Goal: Task Accomplishment & Management: Manage account settings

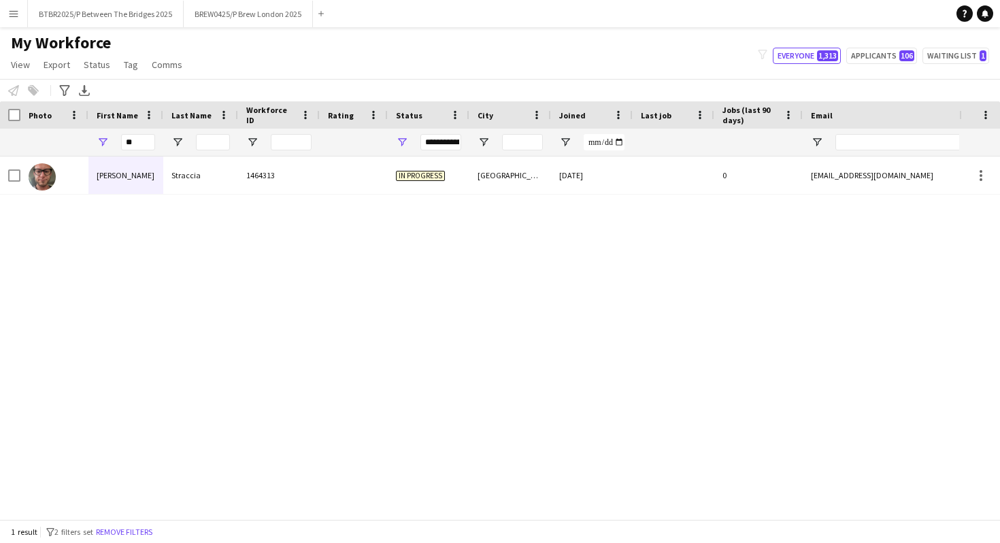
type input "*"
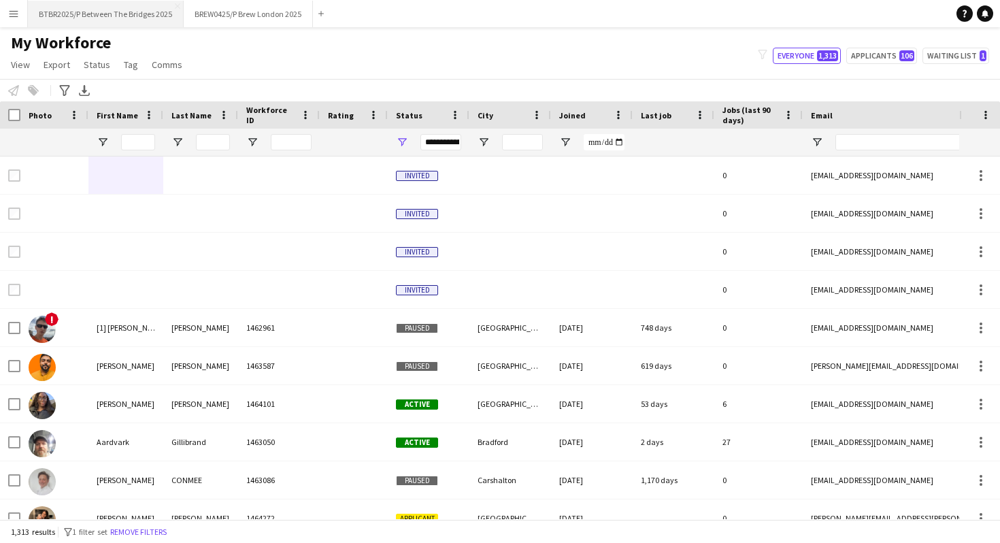
click at [143, 13] on button "BTBR2025/P Between The Bridges 2025 Close" at bounding box center [106, 14] width 156 height 27
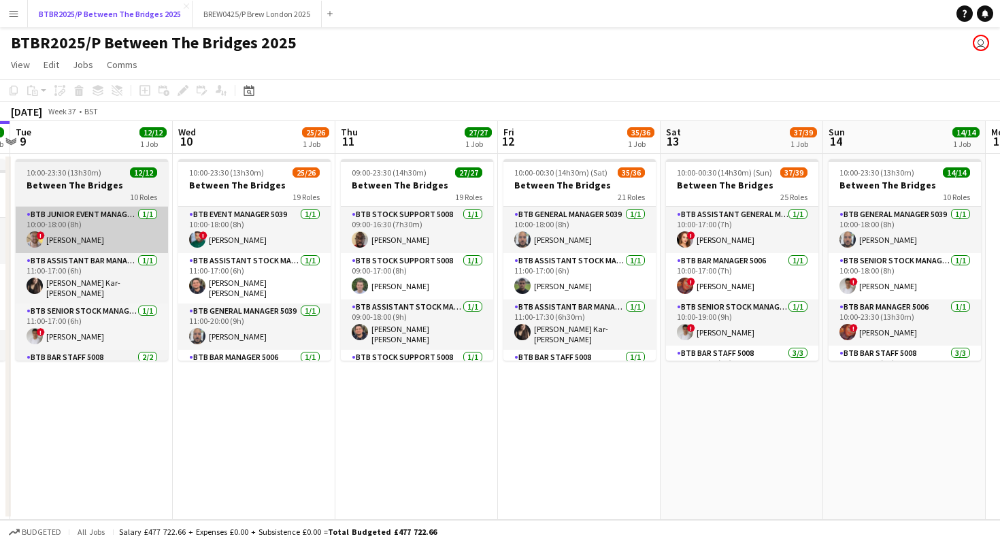
scroll to position [0, 661]
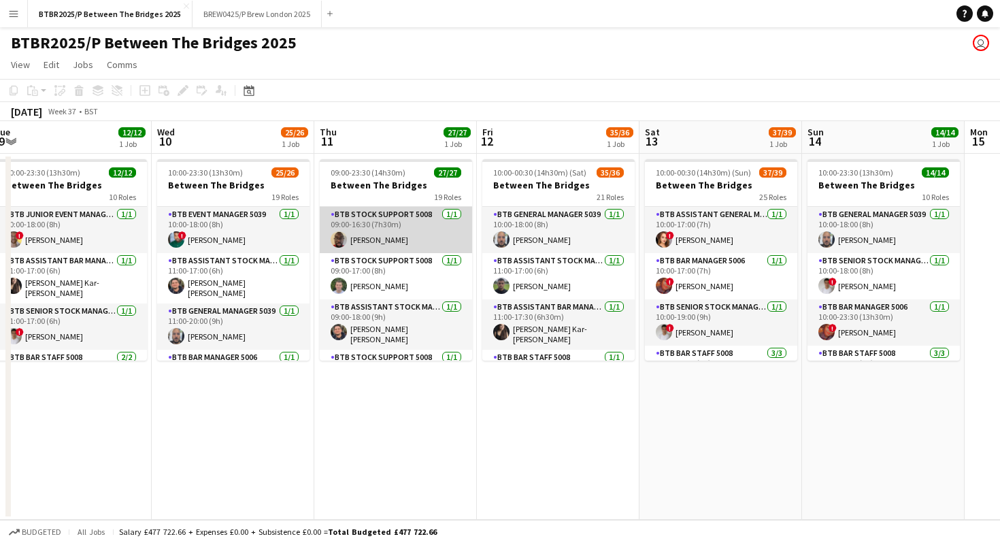
click at [401, 231] on app-card-role "BTB Stock support 5008 [DATE] 09:00-16:30 (7h30m) [PERSON_NAME]" at bounding box center [396, 230] width 152 height 46
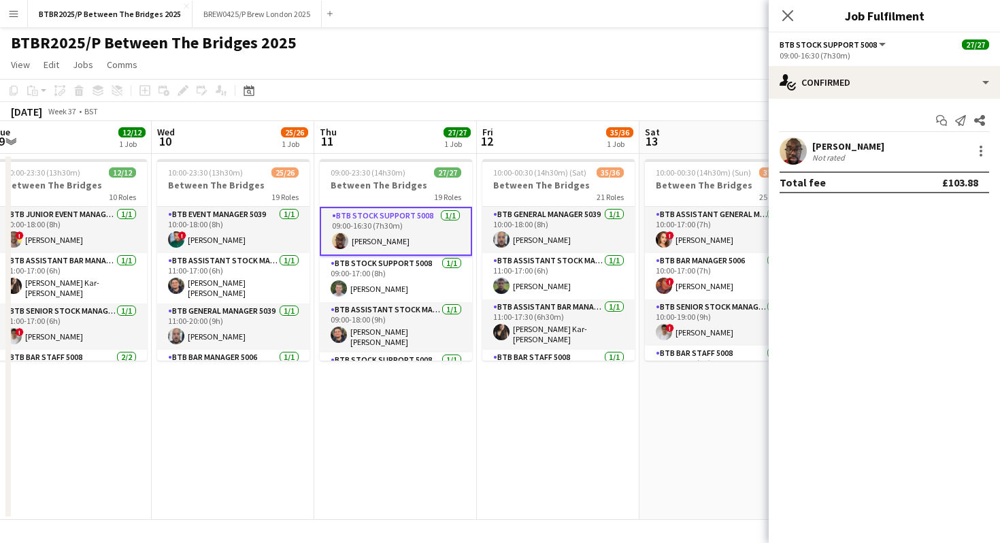
click at [558, 56] on app-page-menu "View Day view expanded Day view collapsed Month view Date picker Jump to [DATE]…" at bounding box center [500, 66] width 1000 height 26
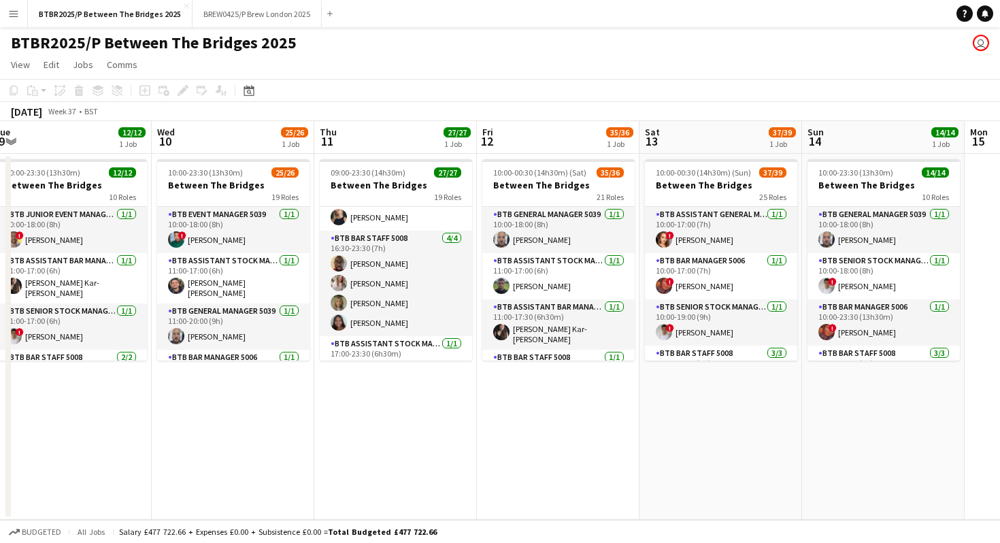
scroll to position [748, 0]
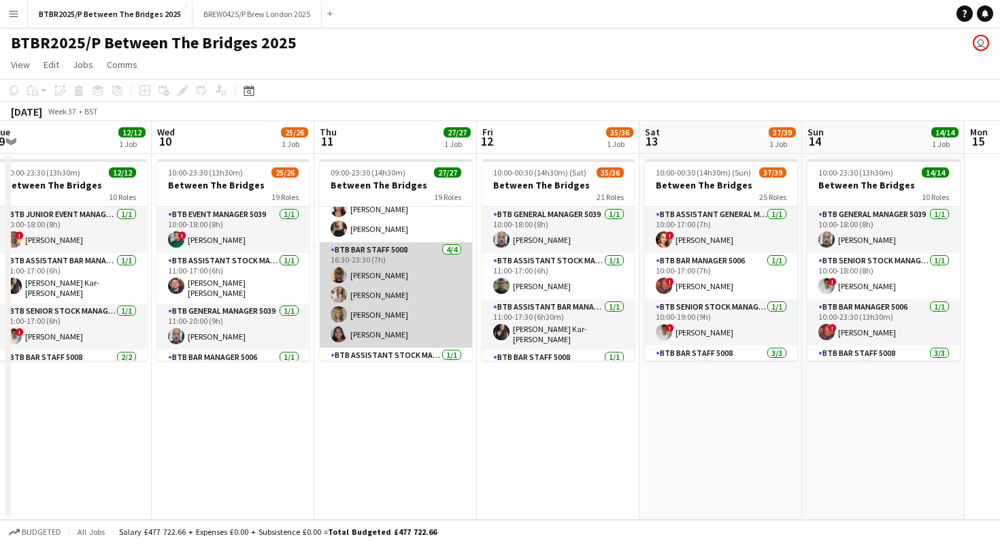
click at [403, 284] on app-card-role "BTB Bar Staff 5008 [DATE] 16:30-23:30 (7h) [PERSON_NAME] [PERSON_NAME] [PERSON_…" at bounding box center [396, 294] width 152 height 105
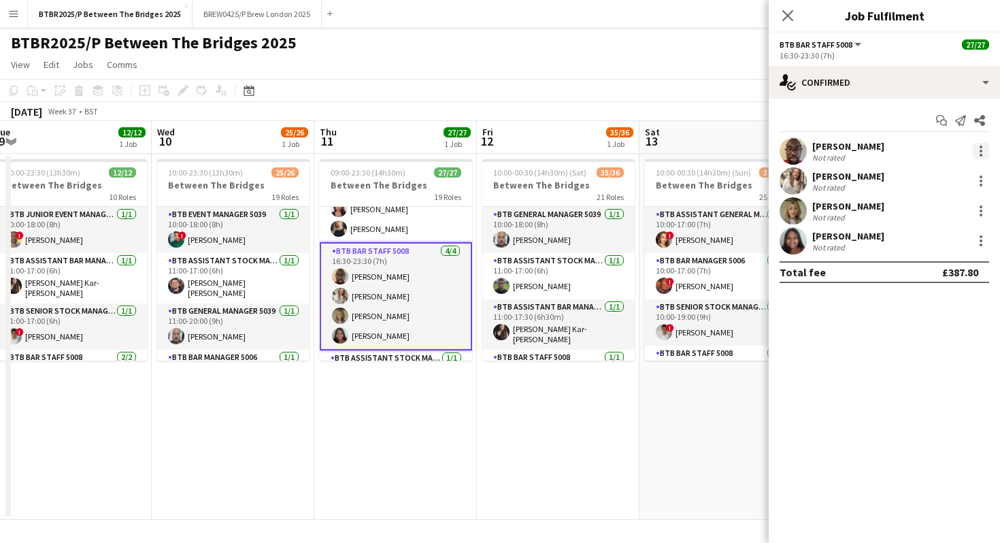
click at [981, 152] on div at bounding box center [981, 151] width 16 height 16
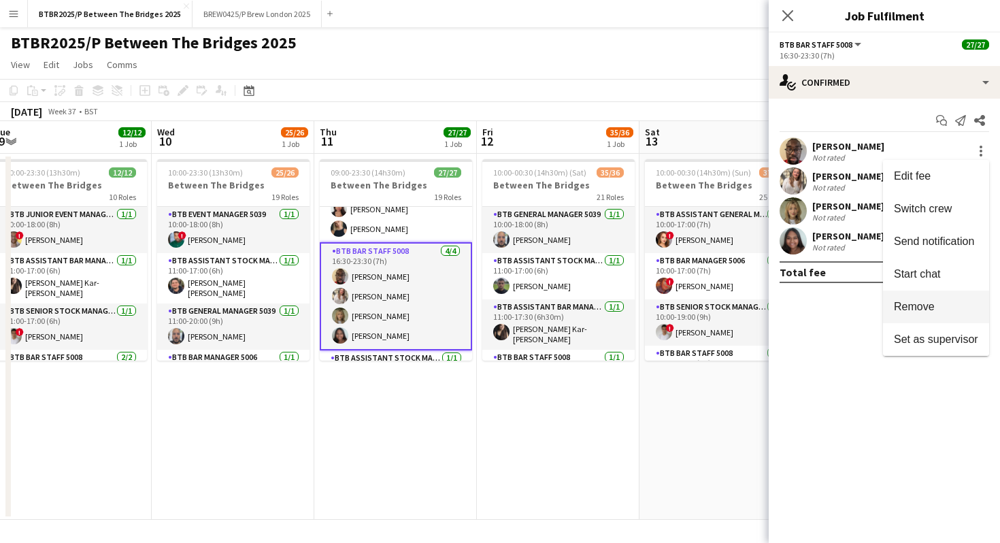
click at [923, 314] on button "Remove" at bounding box center [936, 307] width 106 height 33
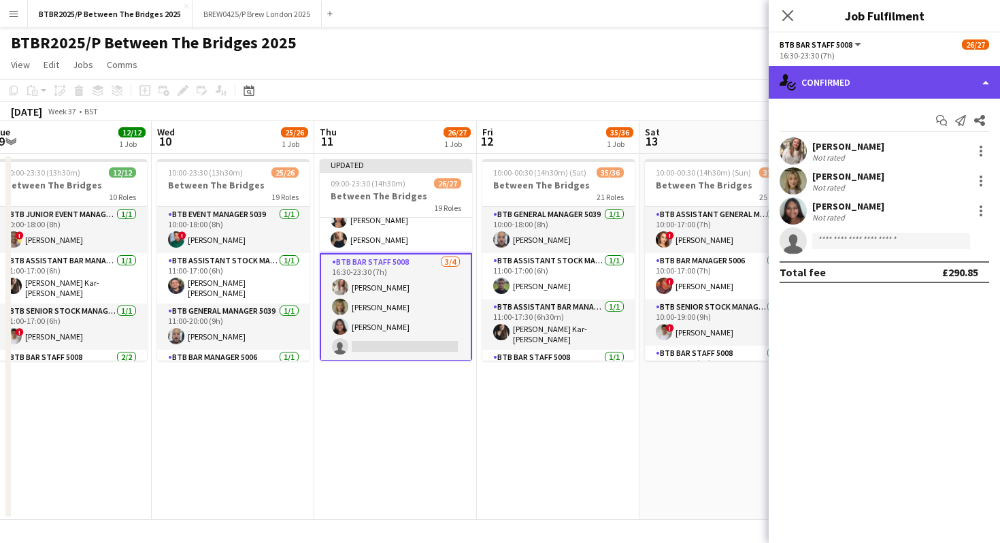
click at [904, 88] on div "single-neutral-actions-check-2 Confirmed" at bounding box center [884, 82] width 231 height 33
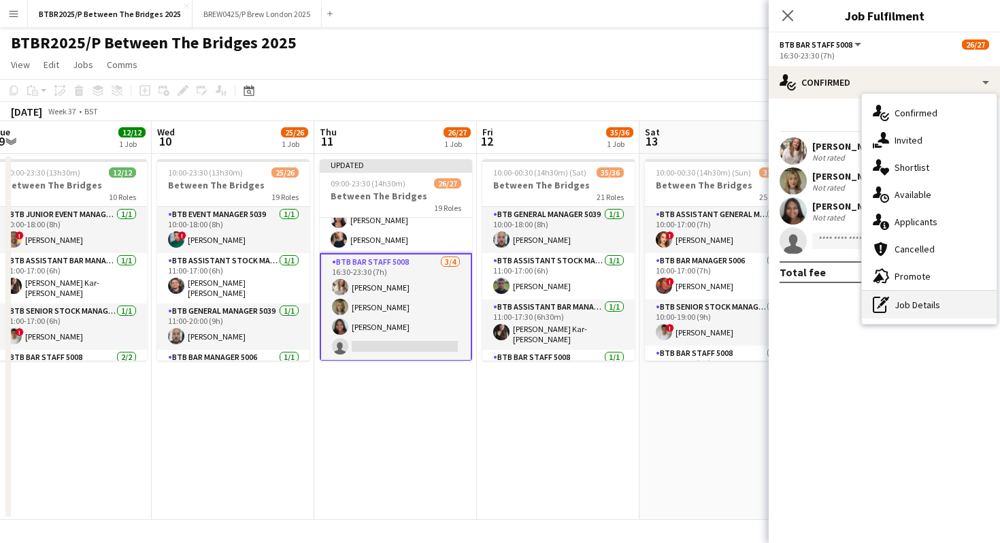
click at [914, 302] on div "pen-write Job Details" at bounding box center [929, 304] width 135 height 27
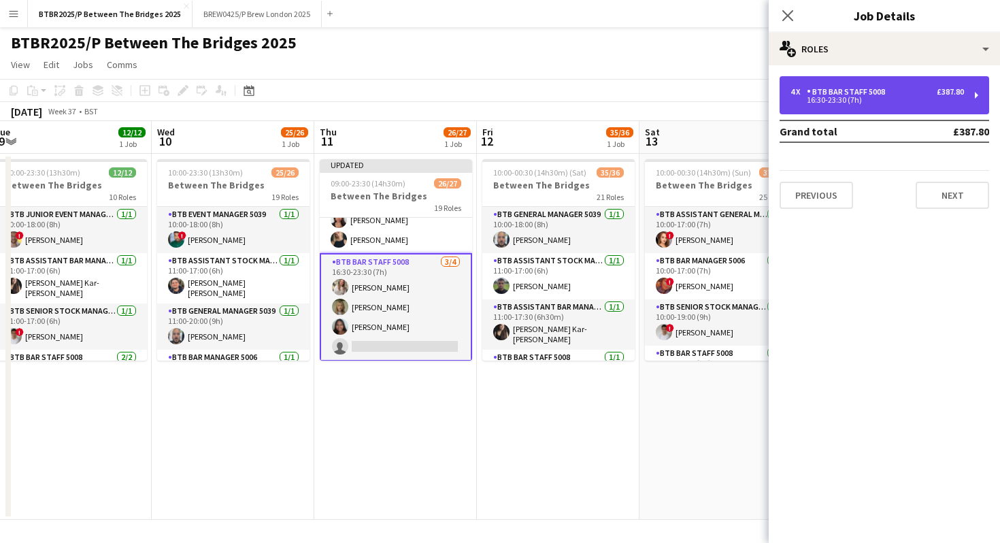
click at [897, 97] on div "16:30-23:30 (7h)" at bounding box center [878, 100] width 174 height 7
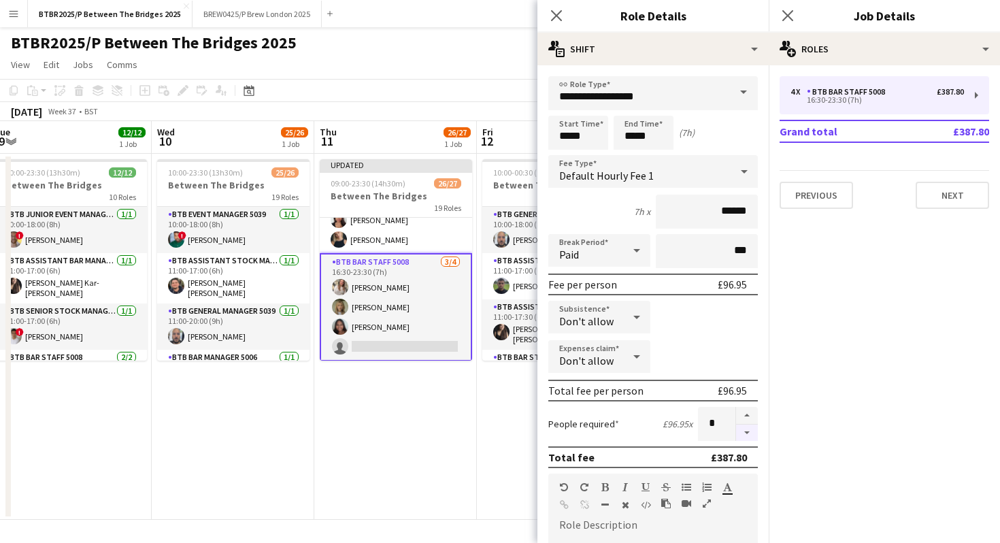
click at [742, 433] on button "button" at bounding box center [747, 433] width 22 height 17
type input "*"
click at [485, 49] on div "BTBR2025/P Between The Bridges 2025 user" at bounding box center [500, 40] width 1000 height 26
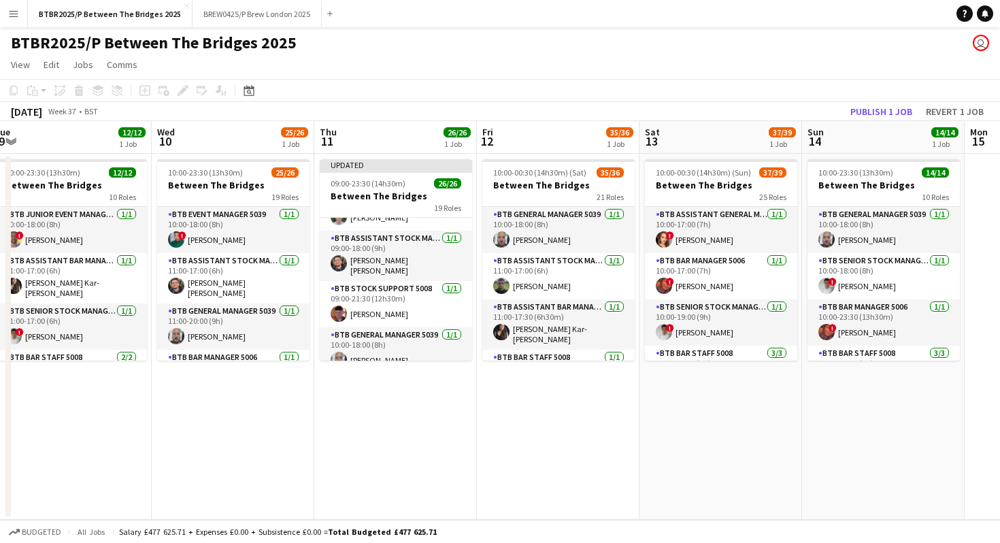
scroll to position [0, 0]
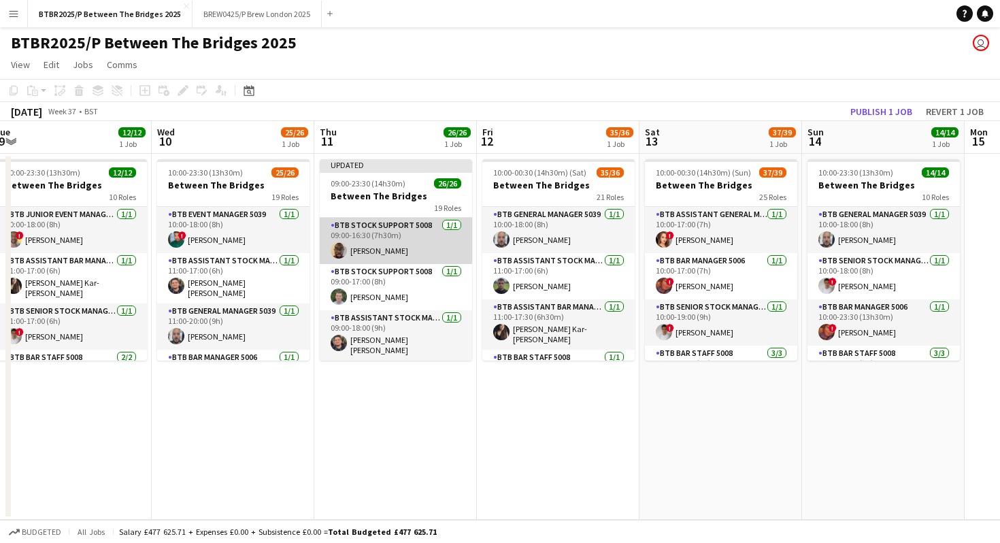
click at [404, 244] on app-card-role "BTB Stock support 5008 [DATE] 09:00-16:30 (7h30m) [PERSON_NAME]" at bounding box center [396, 241] width 152 height 46
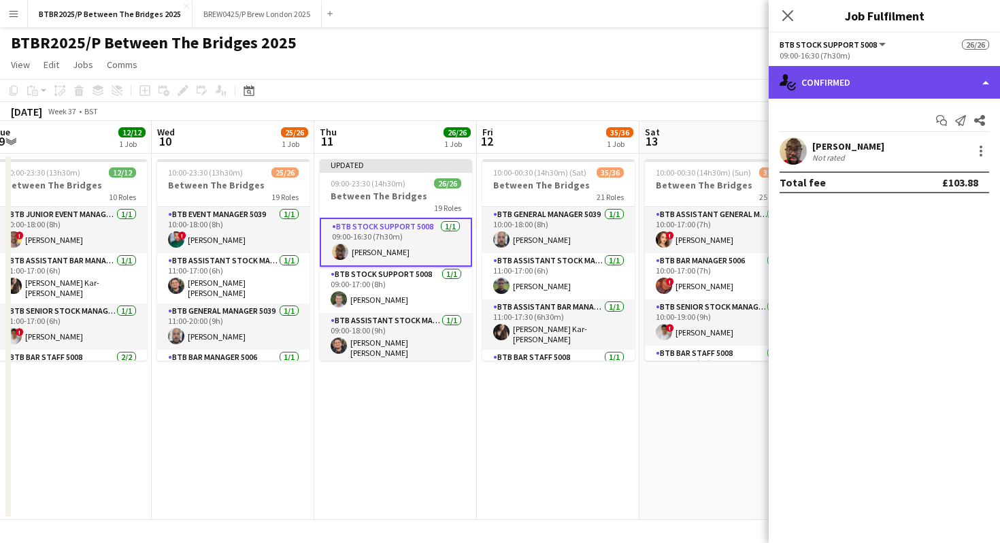
click at [885, 85] on div "single-neutral-actions-check-2 Confirmed" at bounding box center [884, 82] width 231 height 33
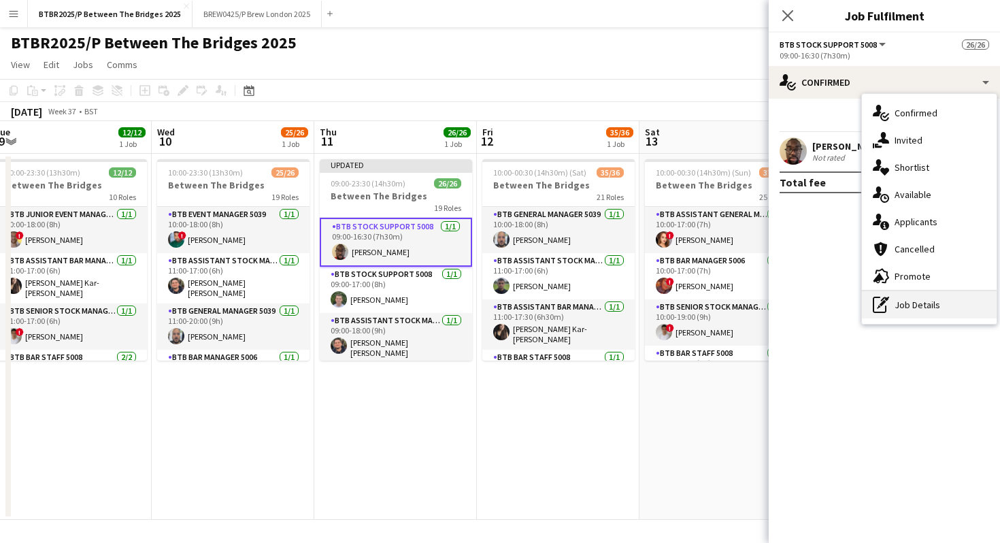
click at [897, 305] on div "pen-write Job Details" at bounding box center [929, 304] width 135 height 27
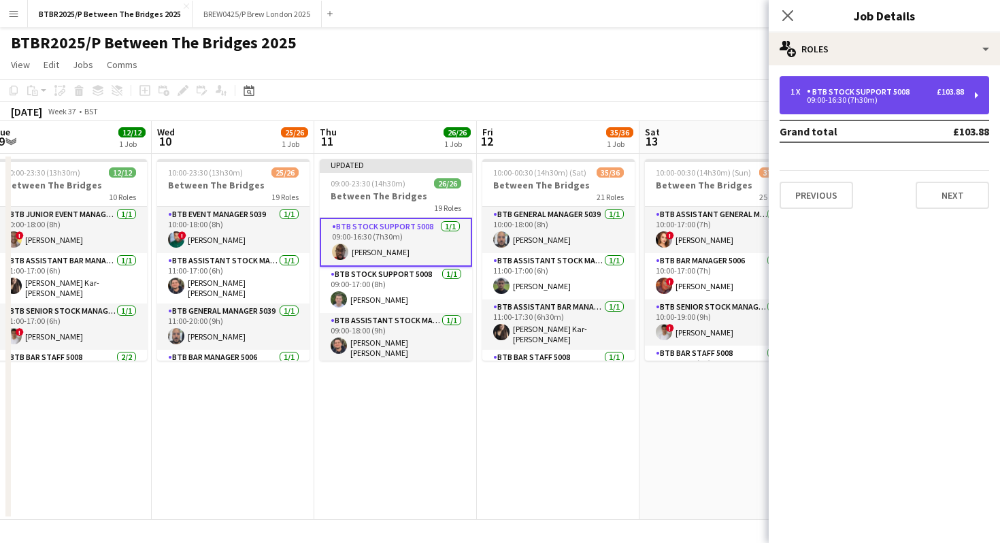
click at [889, 99] on div "09:00-16:30 (7h30m)" at bounding box center [878, 100] width 174 height 7
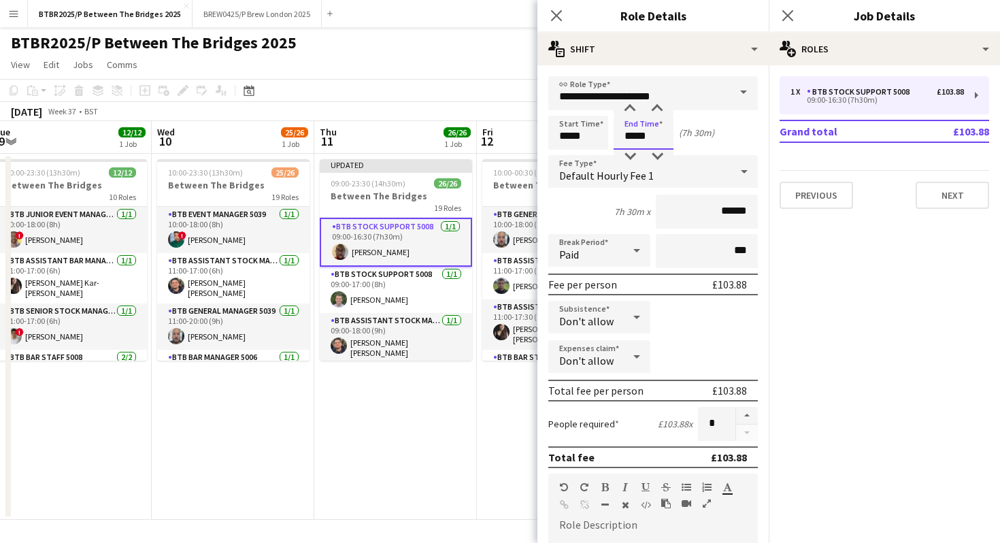
click at [661, 133] on input "*****" at bounding box center [644, 133] width 60 height 34
type input "*****"
click at [493, 42] on div "BTBR2025/P Between The Bridges 2025 user" at bounding box center [500, 40] width 1000 height 26
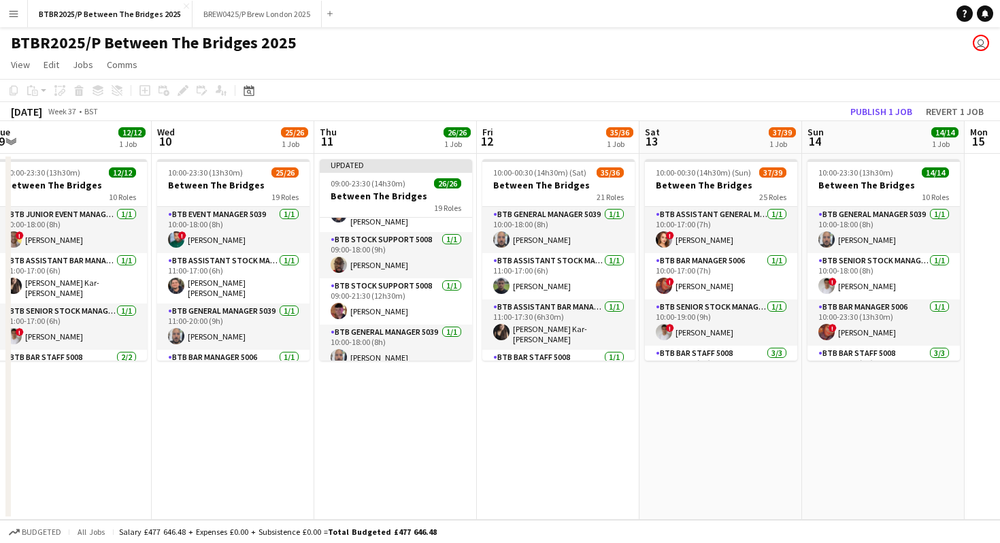
scroll to position [84, 0]
click at [871, 114] on button "Publish 1 job" at bounding box center [881, 112] width 73 height 18
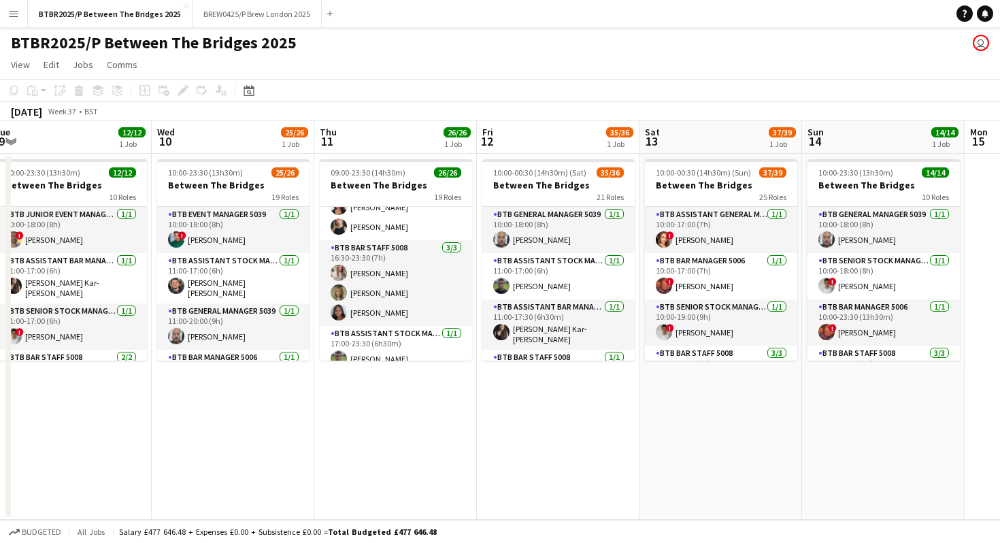
scroll to position [746, 0]
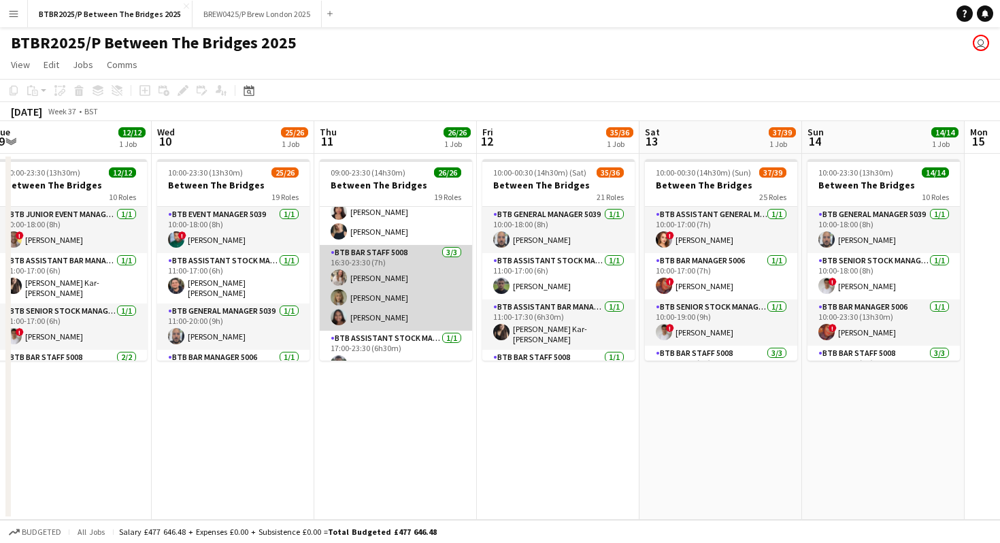
click at [412, 286] on app-card-role "BTB Bar Staff 5008 [DATE] 16:30-23:30 (7h) [PERSON_NAME] [PERSON_NAME] [PERSON_…" at bounding box center [396, 288] width 152 height 86
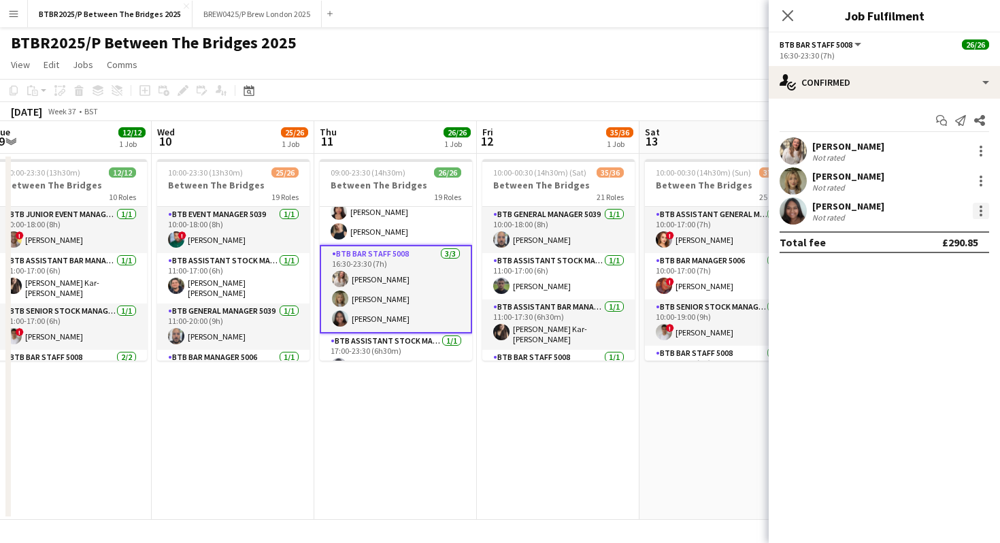
click at [980, 210] on div at bounding box center [981, 211] width 3 height 3
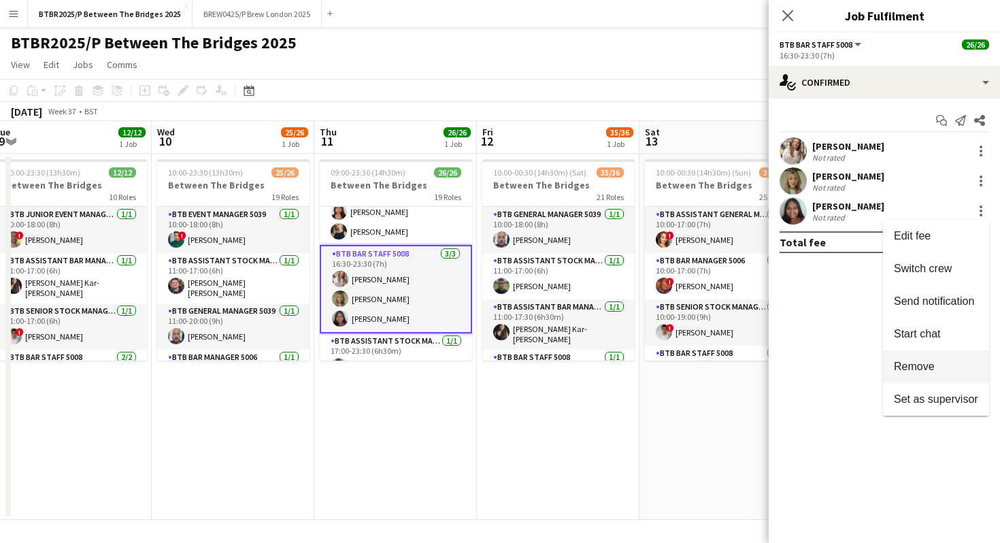
click at [927, 367] on span "Remove" at bounding box center [914, 367] width 41 height 12
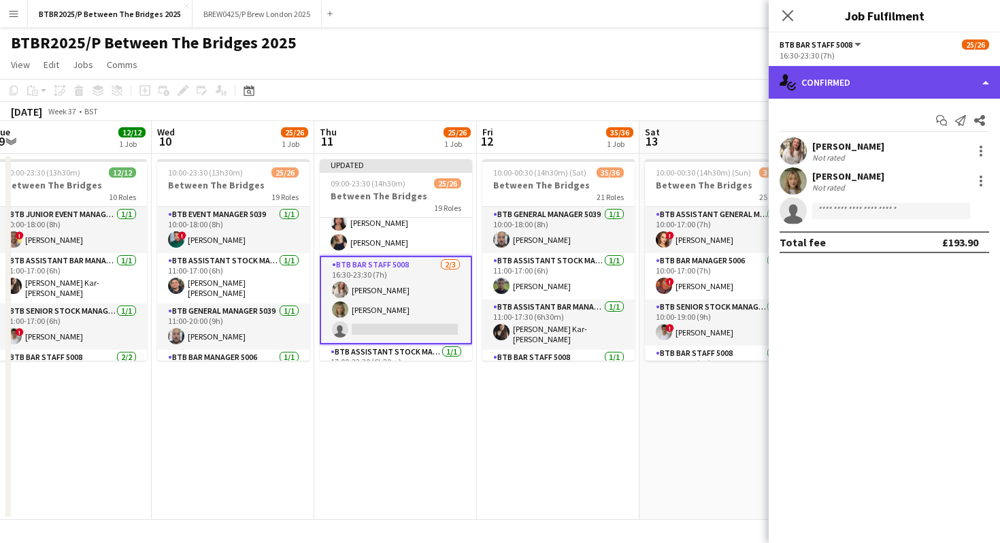
click at [904, 90] on div "single-neutral-actions-check-2 Confirmed" at bounding box center [884, 82] width 231 height 33
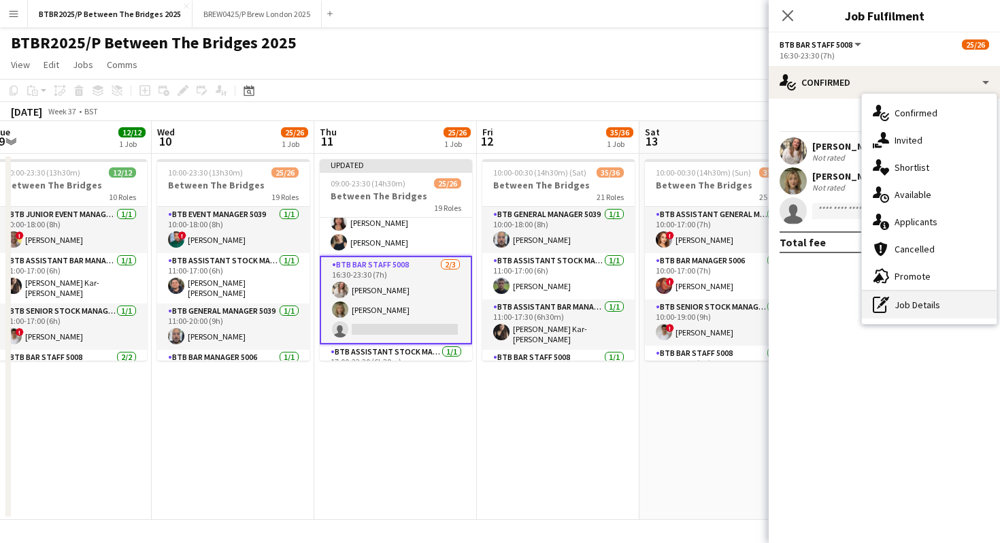
click at [915, 311] on div "pen-write Job Details" at bounding box center [929, 304] width 135 height 27
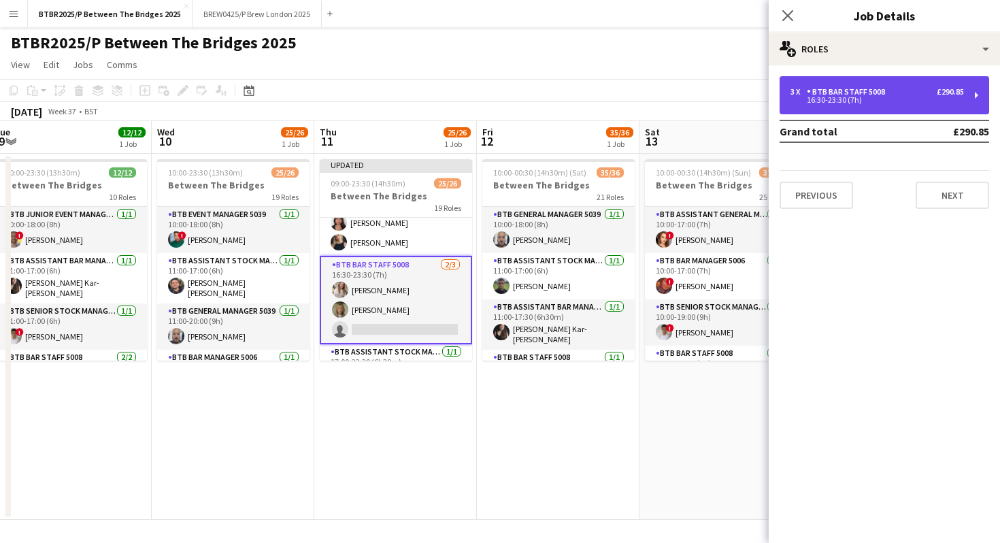
click at [891, 82] on div "3 x BTB Bar Staff 5008 £290.85 16:30-23:30 (7h)" at bounding box center [885, 95] width 210 height 38
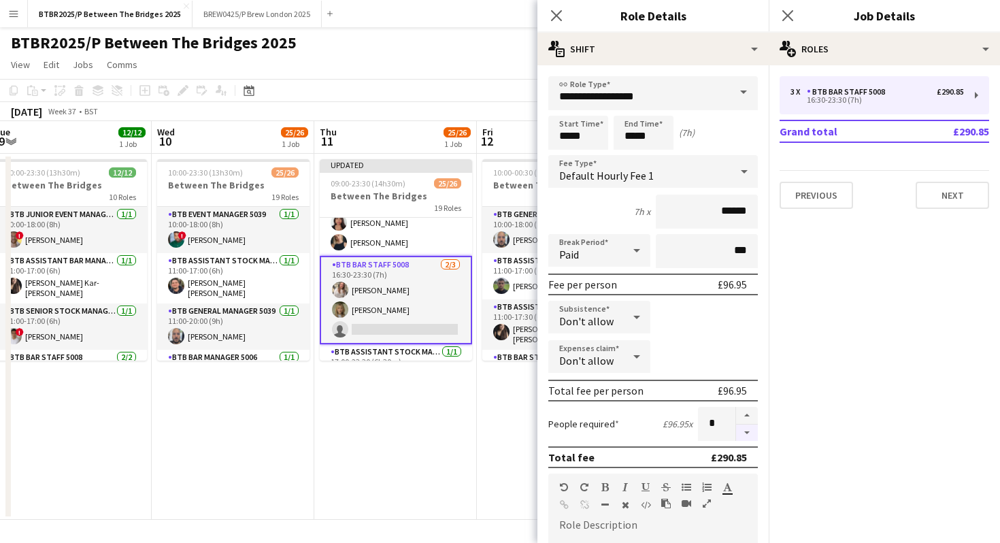
click at [740, 431] on button "button" at bounding box center [747, 433] width 22 height 17
type input "*"
click at [495, 39] on div "BTBR2025/P Between The Bridges 2025 user" at bounding box center [500, 40] width 1000 height 26
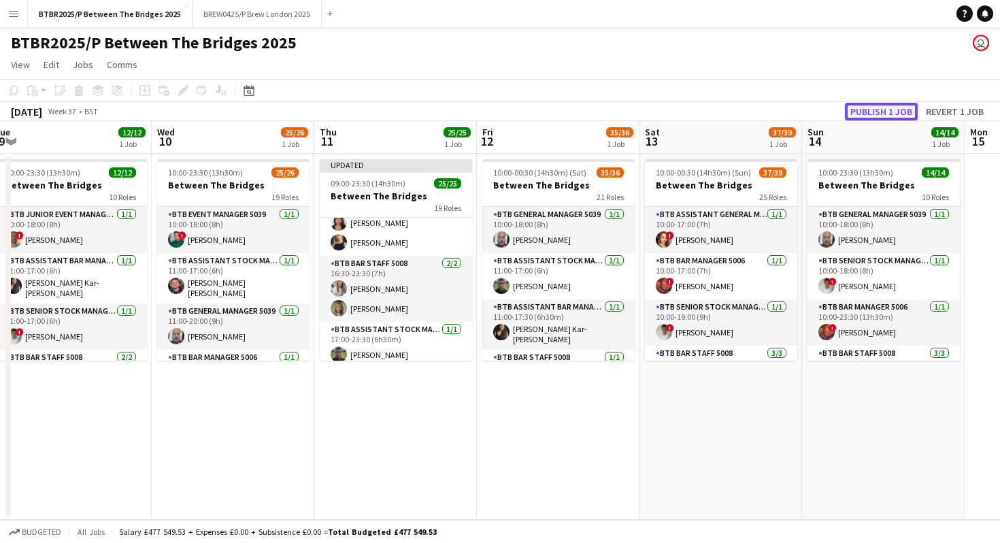
click at [862, 109] on button "Publish 1 job" at bounding box center [881, 112] width 73 height 18
